Goal: Task Accomplishment & Management: Manage account settings

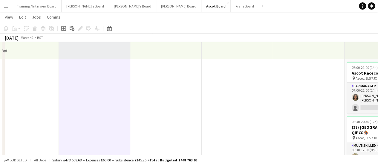
scroll to position [90, 0]
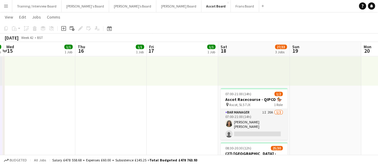
drag, startPoint x: 295, startPoint y: 124, endPoint x: 166, endPoint y: 100, distance: 131.9
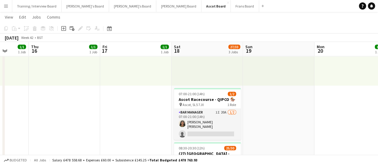
scroll to position [0, 198]
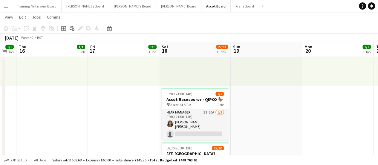
drag, startPoint x: 335, startPoint y: 139, endPoint x: 281, endPoint y: 125, distance: 56.0
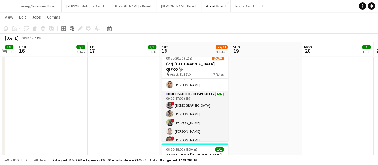
scroll to position [0, 0]
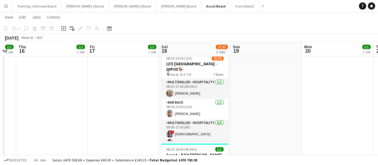
drag, startPoint x: 115, startPoint y: 107, endPoint x: 152, endPoint y: 107, distance: 37.1
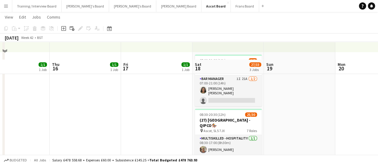
scroll to position [120, 0]
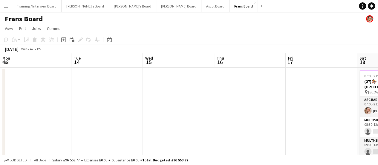
scroll to position [0, 169]
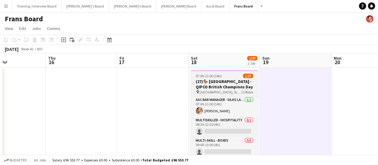
drag, startPoint x: 242, startPoint y: 83, endPoint x: 231, endPoint y: 80, distance: 10.9
click at [242, 83] on h3 "(27)🏇🏼 [GEOGRAPHIC_DATA] - QIPCO British Champions Day" at bounding box center [224, 84] width 67 height 11
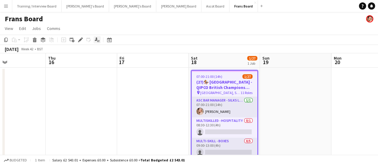
click at [95, 39] on icon "Applicants" at bounding box center [97, 39] width 5 height 5
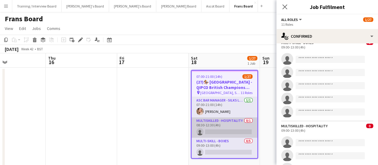
scroll to position [33, 0]
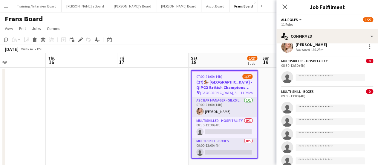
click at [127, 114] on app-date-cell at bounding box center [152, 119] width 71 height 103
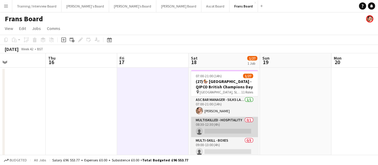
click at [225, 129] on app-card-role "Multiskilled - Hospitality 0/1 08:30-12:30 (4h) single-neutral-actions" at bounding box center [224, 127] width 67 height 20
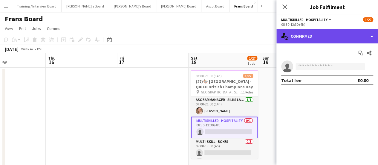
click at [318, 39] on div "single-neutral-actions-check-2 Confirmed" at bounding box center [327, 36] width 102 height 14
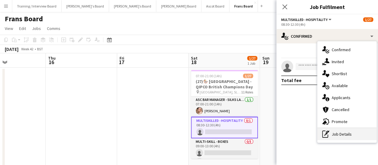
click at [344, 133] on div "pen-write Job Details" at bounding box center [346, 134] width 59 height 12
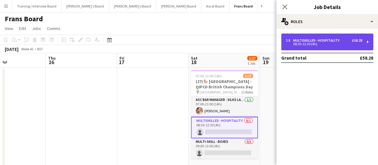
click at [307, 41] on div "Multiskilled - Hospitality" at bounding box center [317, 40] width 49 height 4
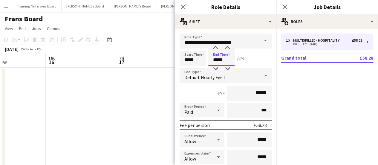
drag, startPoint x: 228, startPoint y: 58, endPoint x: 36, endPoint y: 17, distance: 196.2
click at [128, 50] on body "Menu Boards Boards Boards All jobs Status Workforce Workforce My Workforce Recr…" at bounding box center [189, 90] width 378 height 180
type input "*****"
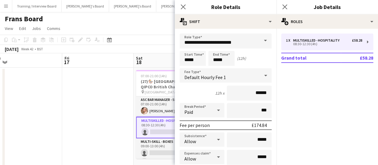
scroll to position [0, 229]
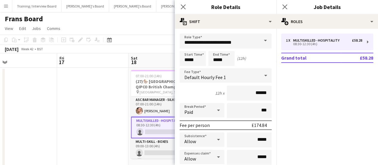
drag, startPoint x: 158, startPoint y: 98, endPoint x: 100, endPoint y: 97, distance: 58.0
click at [100, 97] on app-calendar-viewport "Mon 13 Tue 14 Wed 15 Thu 16 Fri 17 Sat 18 1/27 1 Job Sun 19 Mon 20 Tue 21 Wed 2…" at bounding box center [189, 111] width 378 height 117
click at [100, 99] on app-date-cell at bounding box center [92, 119] width 71 height 103
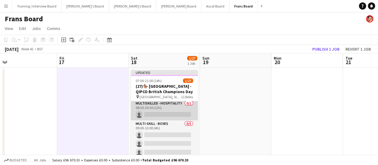
scroll to position [30, 0]
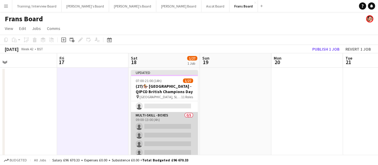
click at [173, 129] on app-card-role "Multi-skill - Boxes 0/5 09:00-13:00 (4h) single-neutral-actions single-neutral-…" at bounding box center [164, 139] width 67 height 55
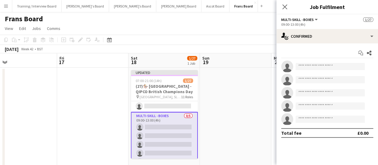
click at [332, 28] on app-options-switcher "Multi-skill - Boxes All roles Multi-skill - Boxes [DATE] 09:00-13:00 (4h)" at bounding box center [327, 21] width 102 height 15
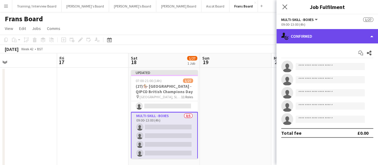
click at [332, 39] on div "single-neutral-actions-check-2 Confirmed" at bounding box center [327, 36] width 102 height 14
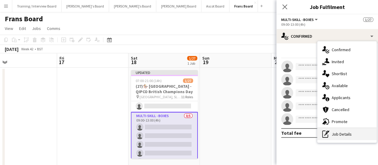
click at [335, 137] on div "pen-write Job Details" at bounding box center [346, 134] width 59 height 12
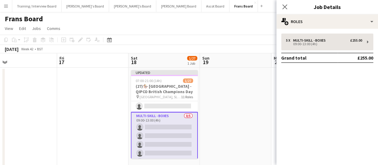
click at [315, 49] on div "5 x Multi-skill - Boxes £255.00 09:00-13:00 (4h) Grand total £255.00" at bounding box center [327, 47] width 102 height 29
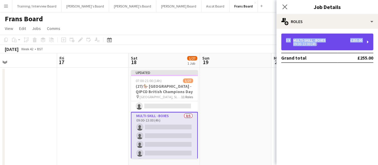
click at [315, 48] on div "5 x Multi-skill - Boxes £255.00 09:00-13:00 (4h)" at bounding box center [327, 41] width 92 height 17
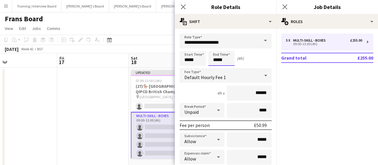
click at [122, 31] on body "Menu Boards Boards Boards All jobs Status Workforce Workforce My Workforce Recr…" at bounding box center [189, 90] width 378 height 180
type input "*****"
click at [97, 128] on app-date-cell at bounding box center [92, 119] width 71 height 103
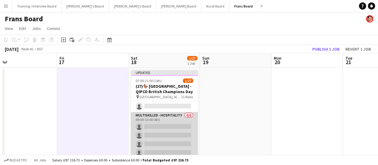
click at [177, 134] on app-card-role "Multiskilled - Hospitality 0/6 09:00-13:00 (4h) single-neutral-actions single-n…" at bounding box center [164, 144] width 67 height 64
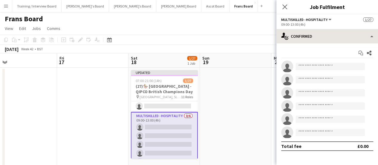
click at [341, 39] on div "single-neutral-actions-check-2 Confirmed single-neutral-actions-check-2 Confirm…" at bounding box center [327, 97] width 102 height 136
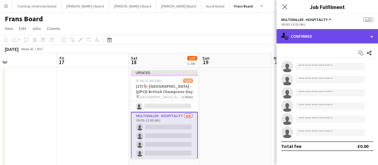
click at [341, 39] on div "single-neutral-actions-check-2 Confirmed" at bounding box center [327, 36] width 102 height 14
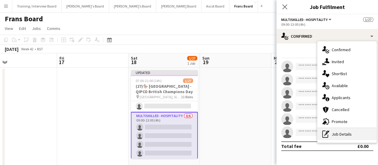
click at [331, 132] on div "pen-write Job Details" at bounding box center [346, 134] width 59 height 12
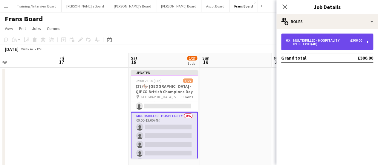
click at [304, 45] on div "09:00-13:00 (4h)" at bounding box center [324, 43] width 76 height 3
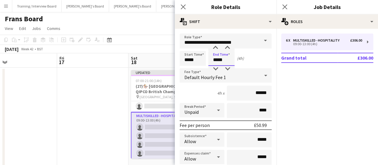
drag, startPoint x: 224, startPoint y: 58, endPoint x: 0, endPoint y: 57, distance: 224.4
type input "*****"
click at [83, 118] on app-date-cell at bounding box center [92, 119] width 71 height 103
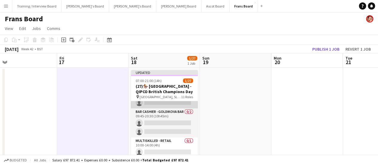
scroll to position [269, 0]
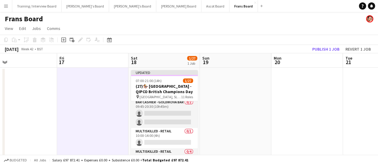
click at [178, 137] on app-card-role "Multiskilled - Retail 0/1 10:00-14:00 (4h) single-neutral-actions" at bounding box center [164, 138] width 67 height 20
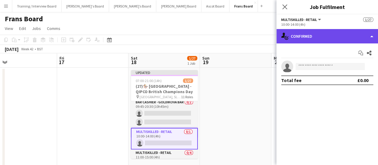
click at [338, 35] on div "single-neutral-actions-check-2 Confirmed" at bounding box center [327, 36] width 102 height 14
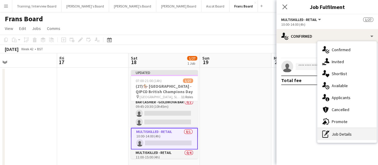
click at [352, 135] on div "pen-write Job Details" at bounding box center [346, 134] width 59 height 12
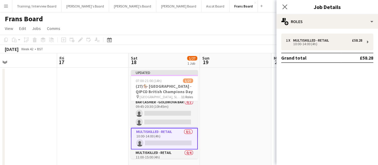
click at [306, 50] on div "1 x Multiskilled - Retail £58.28 10:00-14:00 (4h) Grand total £58.28" at bounding box center [327, 47] width 102 height 29
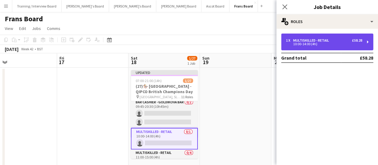
click at [300, 38] on div "1 x Multiskilled - Retail £58.28 10:00-14:00 (4h)" at bounding box center [327, 41] width 92 height 17
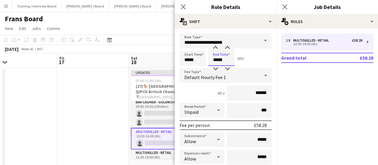
drag, startPoint x: 226, startPoint y: 62, endPoint x: 0, endPoint y: 44, distance: 226.3
click at [137, 53] on body "Menu Boards Boards Boards All jobs Status Workforce Workforce My Workforce Recr…" at bounding box center [189, 90] width 378 height 180
type input "*****"
click at [82, 130] on app-date-cell at bounding box center [92, 119] width 71 height 103
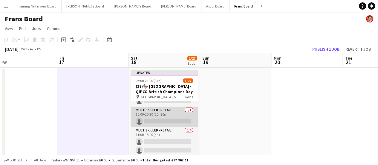
scroll to position [299, 0]
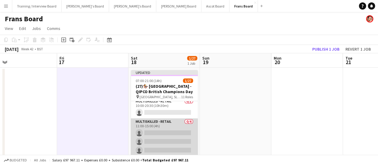
click at [169, 136] on app-card-role "Multiskilled - Retail 0/4 11:00-15:00 (4h) single-neutral-actions single-neutra…" at bounding box center [164, 141] width 67 height 46
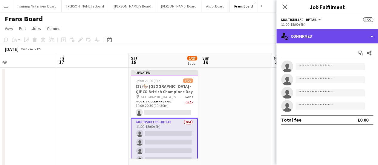
click at [336, 32] on div "single-neutral-actions-check-2 Confirmed" at bounding box center [327, 36] width 102 height 14
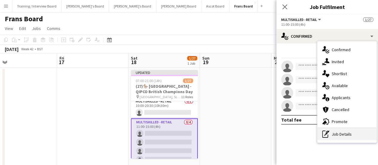
click at [344, 138] on div "pen-write Job Details" at bounding box center [346, 134] width 59 height 12
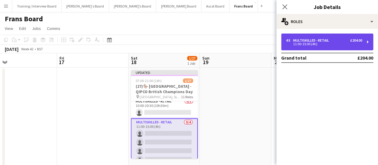
click at [304, 38] on div "Multiskilled - Retail" at bounding box center [312, 40] width 38 height 4
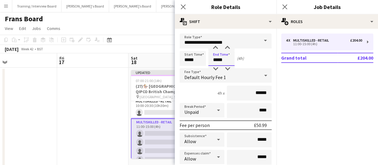
drag, startPoint x: 224, startPoint y: 57, endPoint x: 0, endPoint y: 96, distance: 227.7
click at [135, 49] on body "Menu Boards Boards Boards All jobs Status Workforce Workforce My Workforce Recr…" at bounding box center [189, 90] width 378 height 180
type input "*****"
click at [88, 139] on app-date-cell at bounding box center [92, 119] width 71 height 103
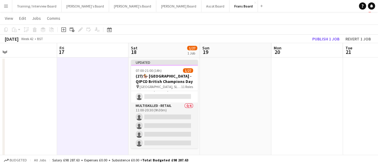
scroll to position [15, 0]
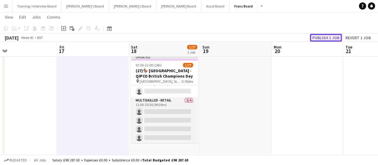
click at [325, 39] on button "Publish 1 job" at bounding box center [326, 38] width 32 height 8
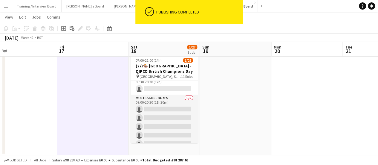
scroll to position [1, 0]
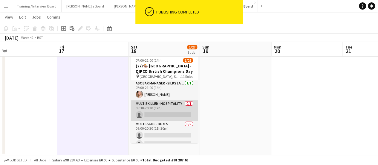
click at [168, 116] on app-card-role "Multiskilled - Hospitality 0/1 08:30-20:30 (12h) single-neutral-actions" at bounding box center [164, 110] width 67 height 20
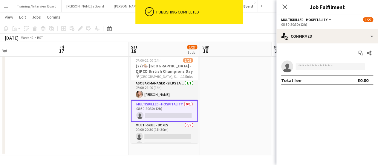
click at [335, 28] on app-options-switcher "Multiskilled - Hospitality All roles Multiskilled - Hospitality [DATE] 08:30-20…" at bounding box center [327, 21] width 102 height 15
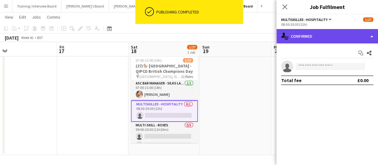
click at [333, 36] on div "single-neutral-actions-check-2 Confirmed" at bounding box center [327, 36] width 102 height 14
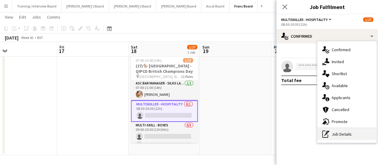
click at [351, 132] on div "pen-write Job Details" at bounding box center [346, 134] width 59 height 12
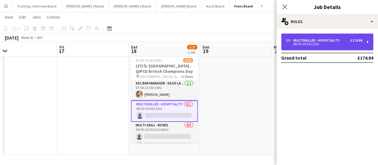
click at [329, 45] on div "08:30-20:30 (12h)" at bounding box center [324, 43] width 76 height 3
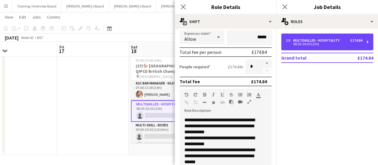
scroll to position [196, 0]
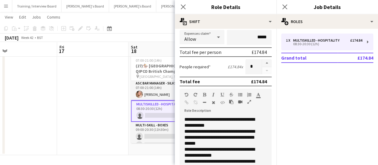
click at [58, 112] on app-date-cell at bounding box center [92, 103] width 71 height 103
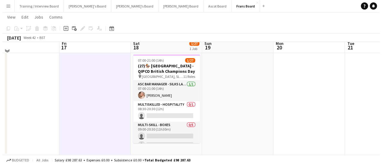
scroll to position [0, 0]
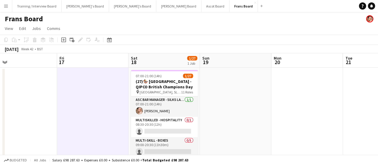
click at [6, 2] on button "Menu" at bounding box center [6, 6] width 12 height 12
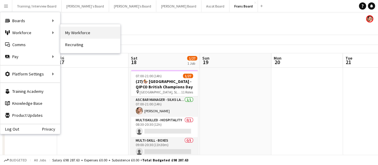
click at [89, 31] on link "My Workforce" at bounding box center [90, 33] width 60 height 12
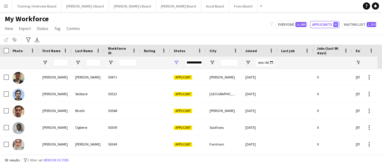
click at [298, 20] on div "My Workforce View Views Default view Compliance RTW Checks [GEOGRAPHIC_DATA] Se…" at bounding box center [191, 24] width 382 height 20
click at [298, 21] on button "Everyone 10,880" at bounding box center [292, 24] width 32 height 7
type input "**********"
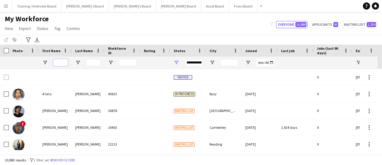
click at [64, 63] on input "First Name Filter Input" at bounding box center [60, 62] width 15 height 7
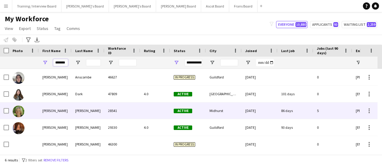
type input "*******"
click at [93, 110] on div "[PERSON_NAME]" at bounding box center [88, 110] width 33 height 16
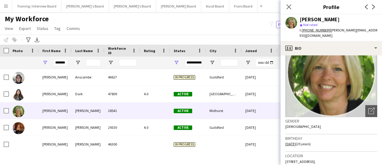
scroll to position [60, 0]
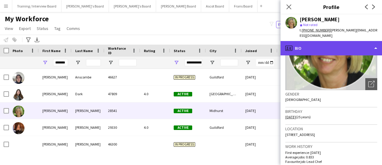
click at [311, 41] on div "profile Bio" at bounding box center [332, 48] width 102 height 14
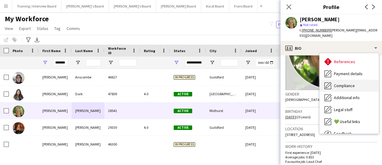
click at [348, 83] on span "Compliance" at bounding box center [344, 85] width 21 height 5
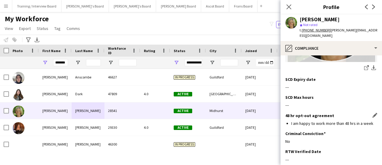
scroll to position [179, 0]
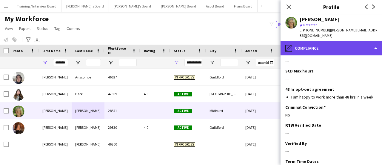
click at [345, 41] on div "pencil4 Compliance" at bounding box center [332, 48] width 102 height 14
